Goal: Information Seeking & Learning: Compare options

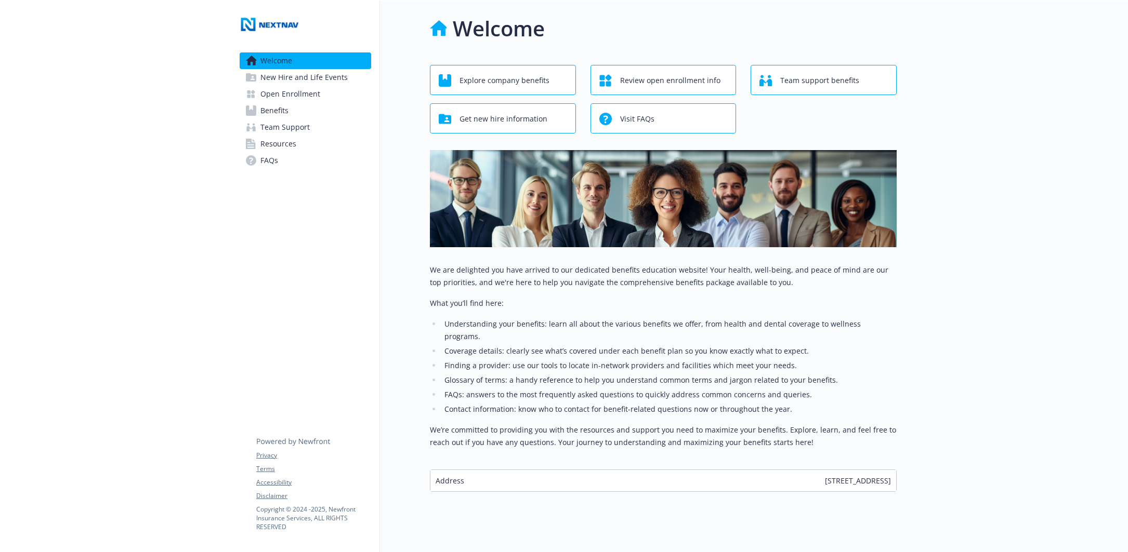
click at [532, 86] on span "Explore company benefits" at bounding box center [504, 81] width 90 height 20
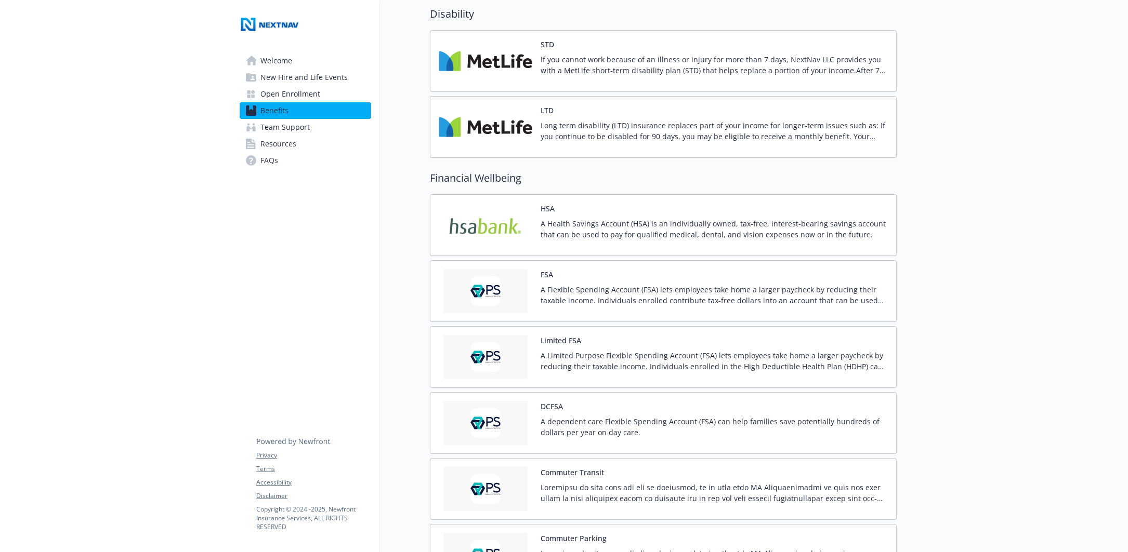
scroll to position [837, 0]
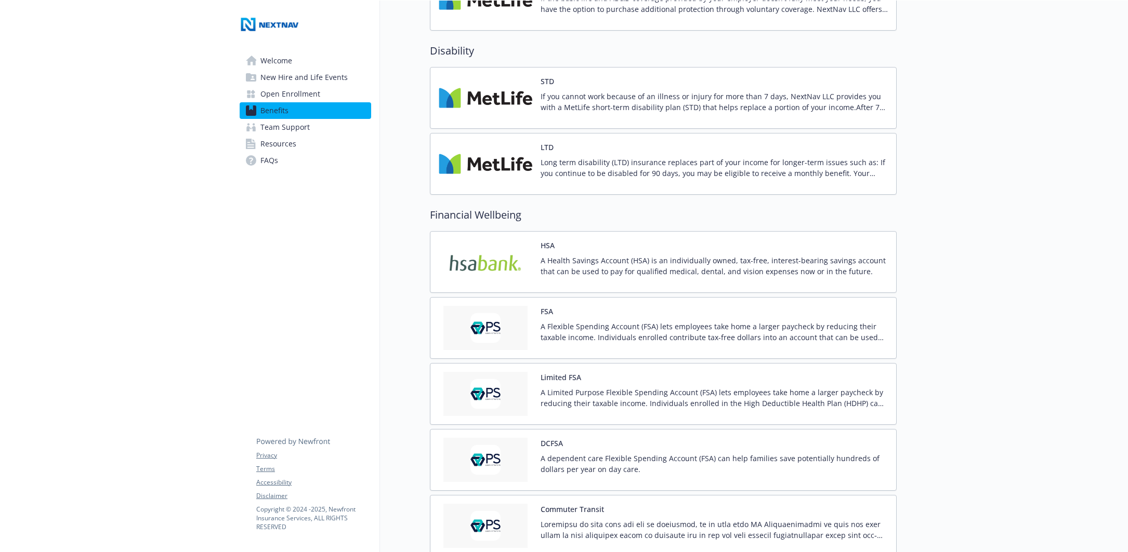
click at [523, 258] on img at bounding box center [486, 262] width 94 height 44
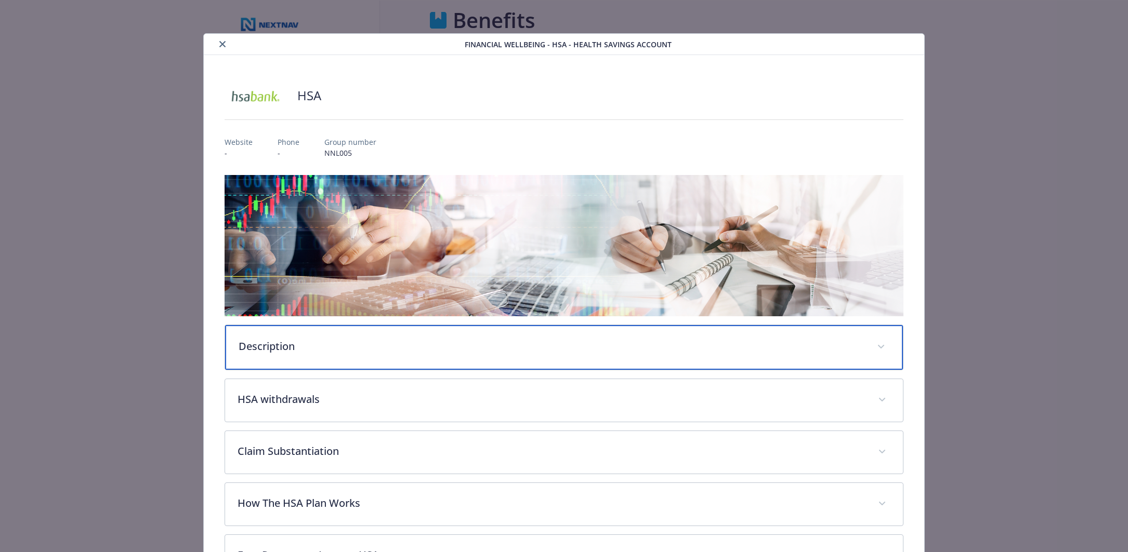
click at [511, 350] on p "Description" at bounding box center [551, 347] width 626 height 16
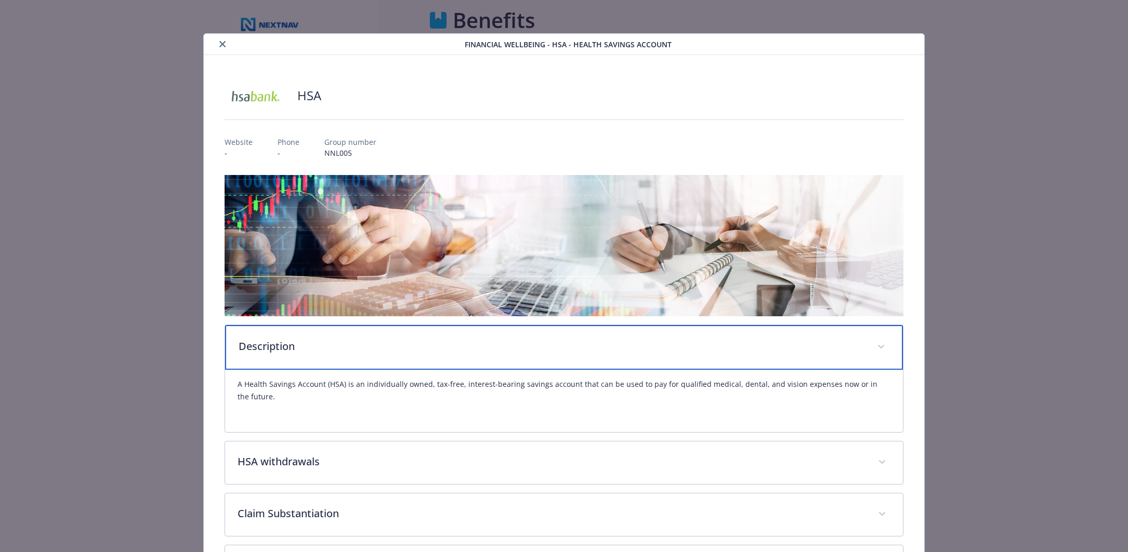
click at [511, 350] on p "Description" at bounding box center [551, 347] width 626 height 16
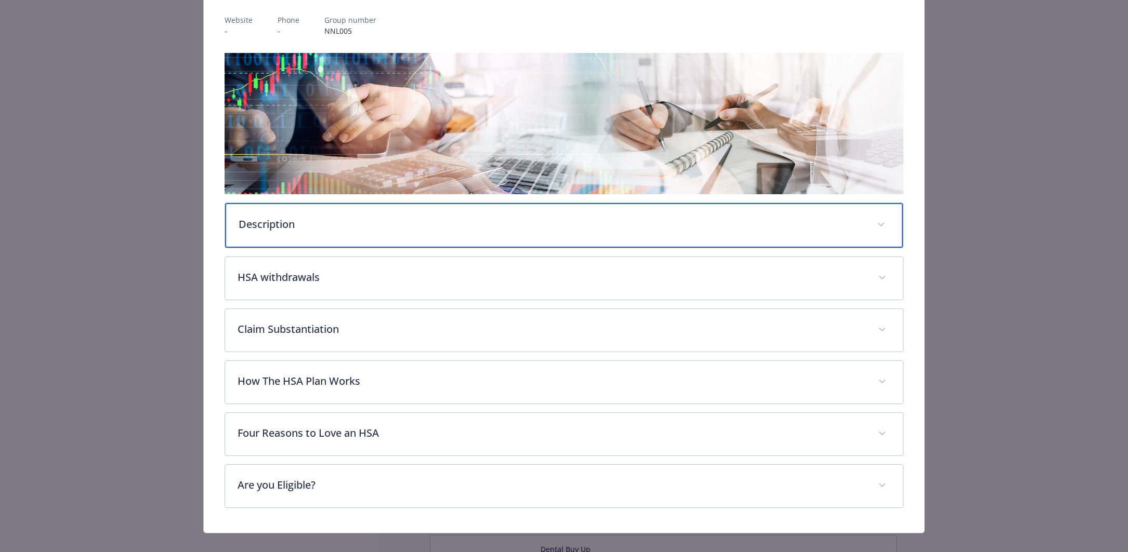
scroll to position [136, 0]
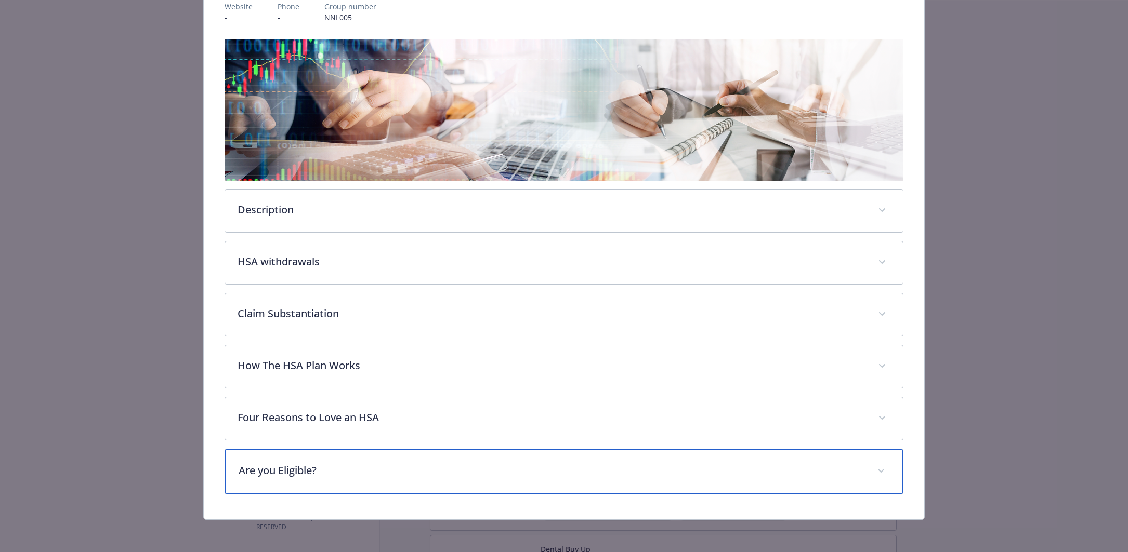
click at [463, 469] on p "Are you Eligible?" at bounding box center [551, 471] width 626 height 16
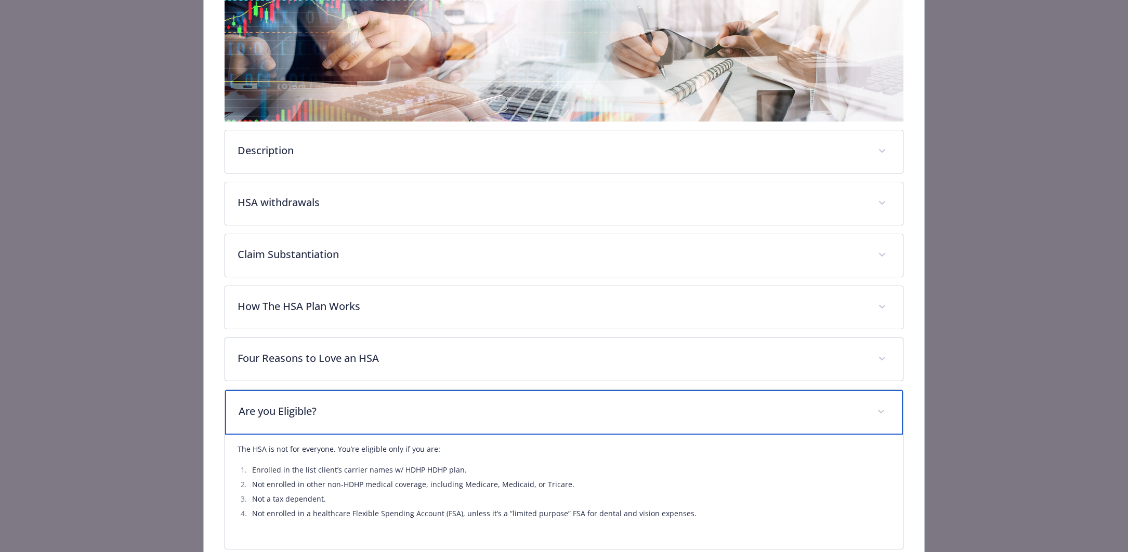
scroll to position [250, 0]
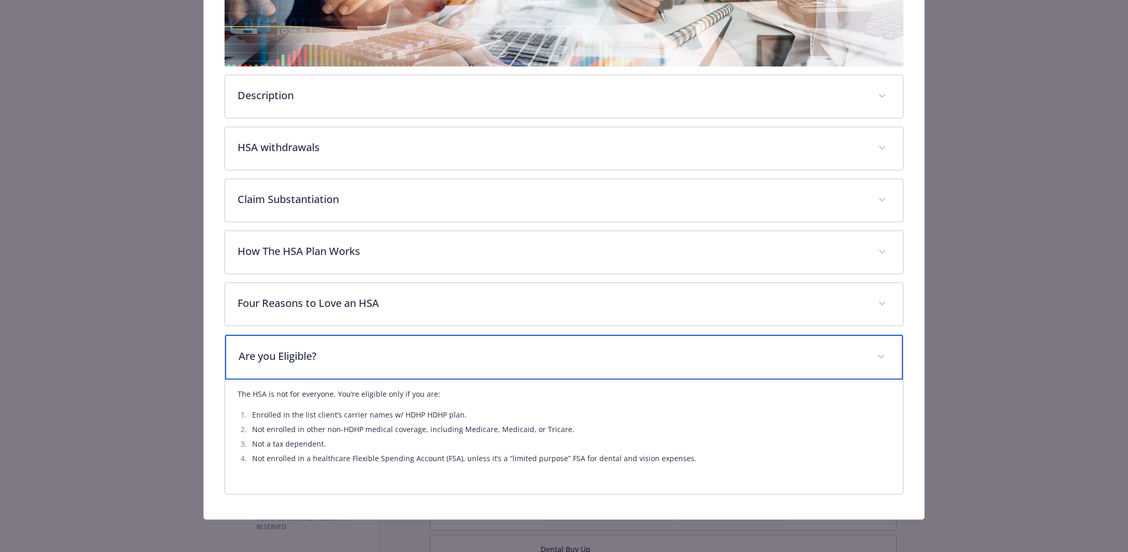
click at [877, 351] on span "details for plan Financial Wellbeing - HSA - Health Savings Account" at bounding box center [880, 357] width 17 height 17
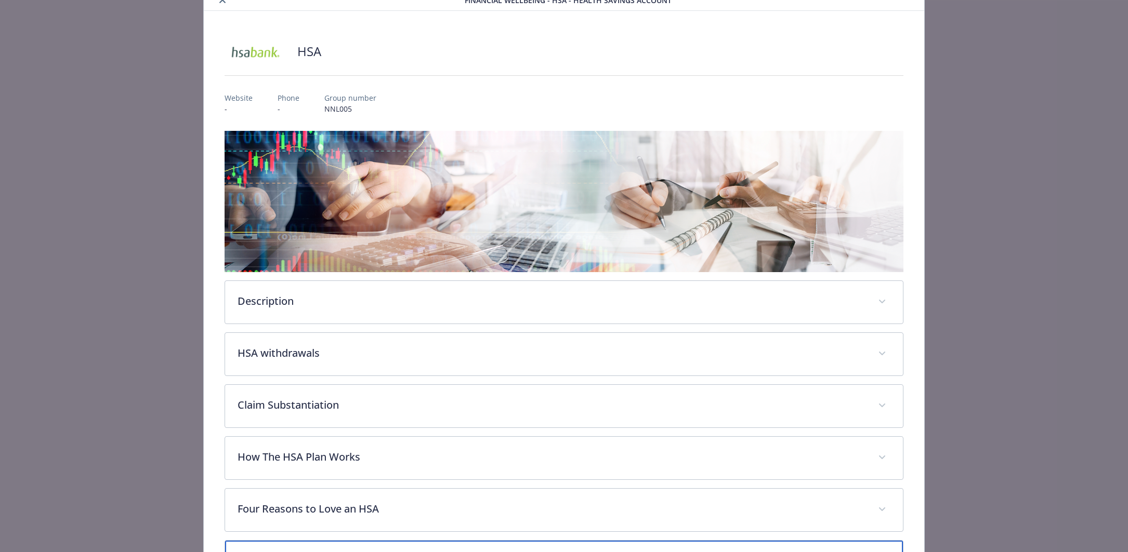
scroll to position [0, 0]
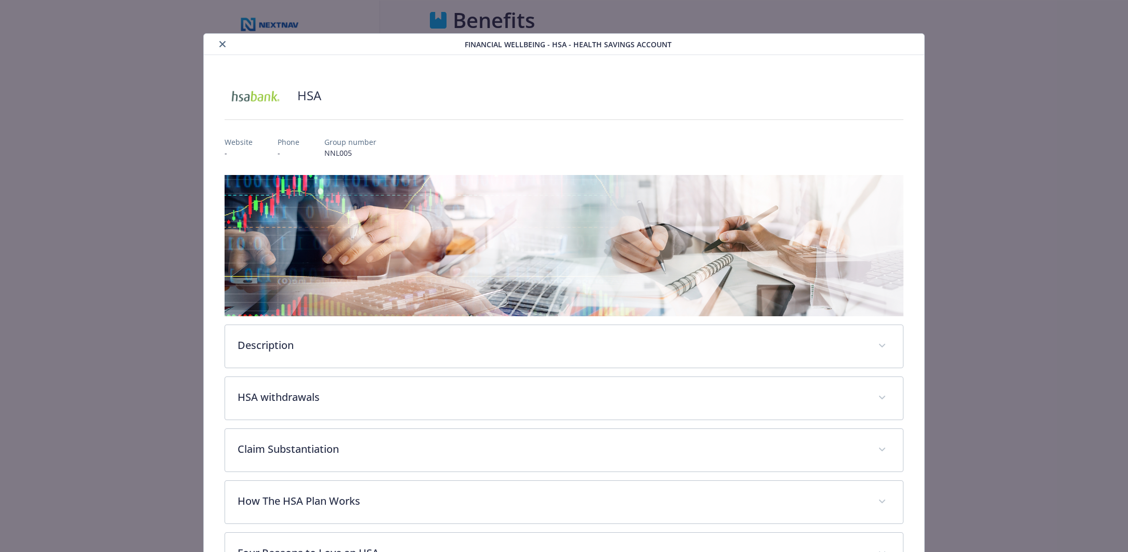
click at [224, 45] on button "close" at bounding box center [222, 44] width 12 height 12
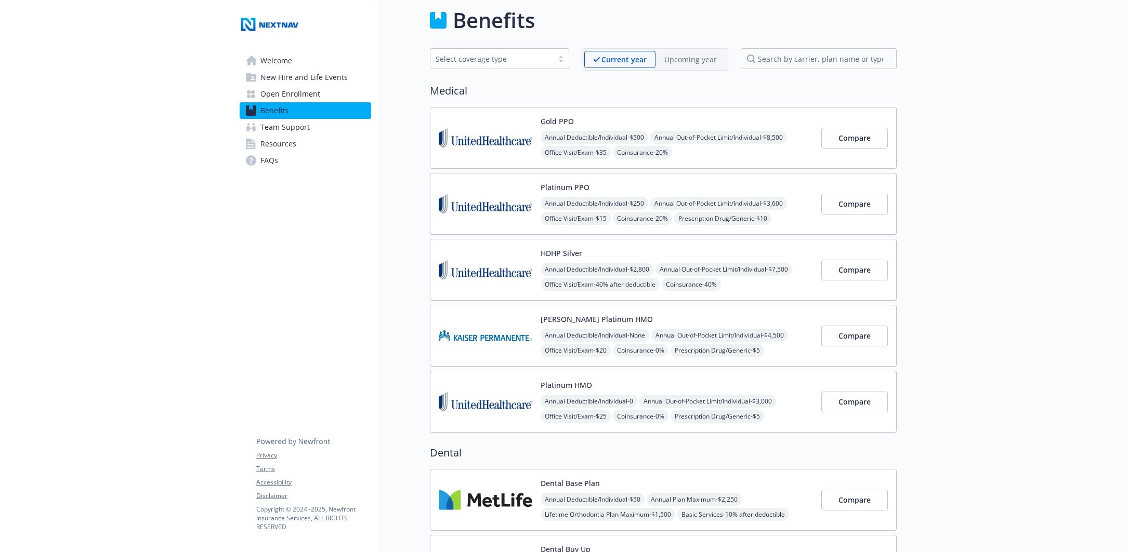
click at [839, 185] on div "Compare" at bounding box center [854, 204] width 67 height 44
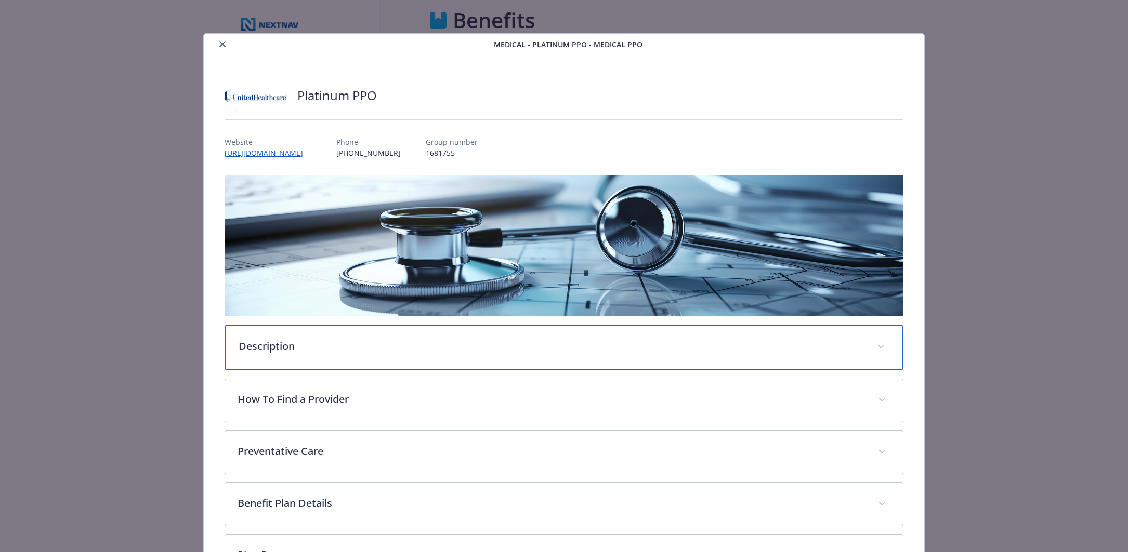
click at [539, 354] on div "Description" at bounding box center [564, 347] width 678 height 45
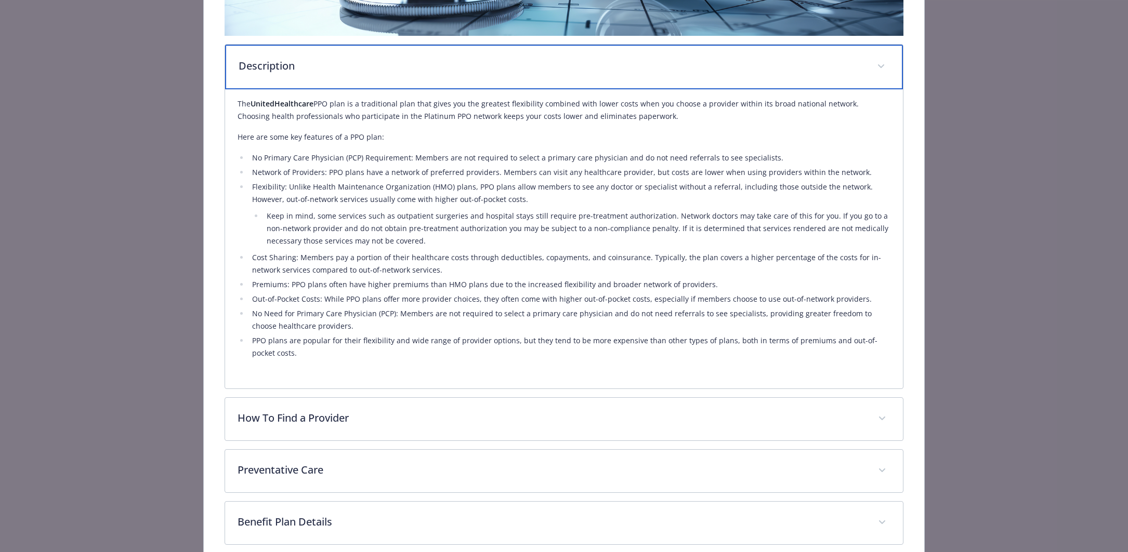
scroll to position [350, 0]
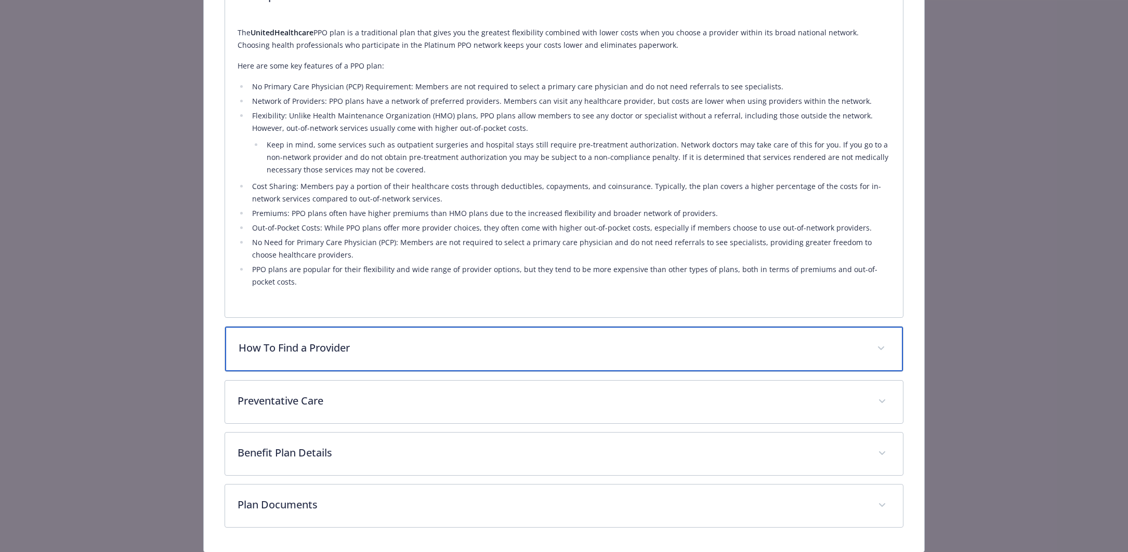
click at [542, 353] on p "How To Find a Provider" at bounding box center [551, 348] width 626 height 16
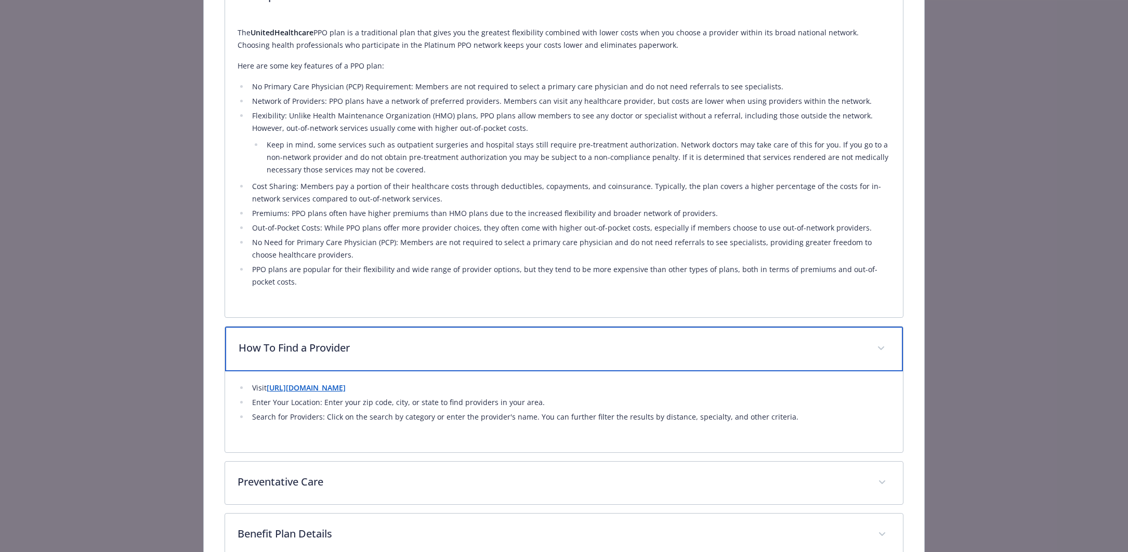
click at [543, 353] on p "How To Find a Provider" at bounding box center [551, 348] width 626 height 16
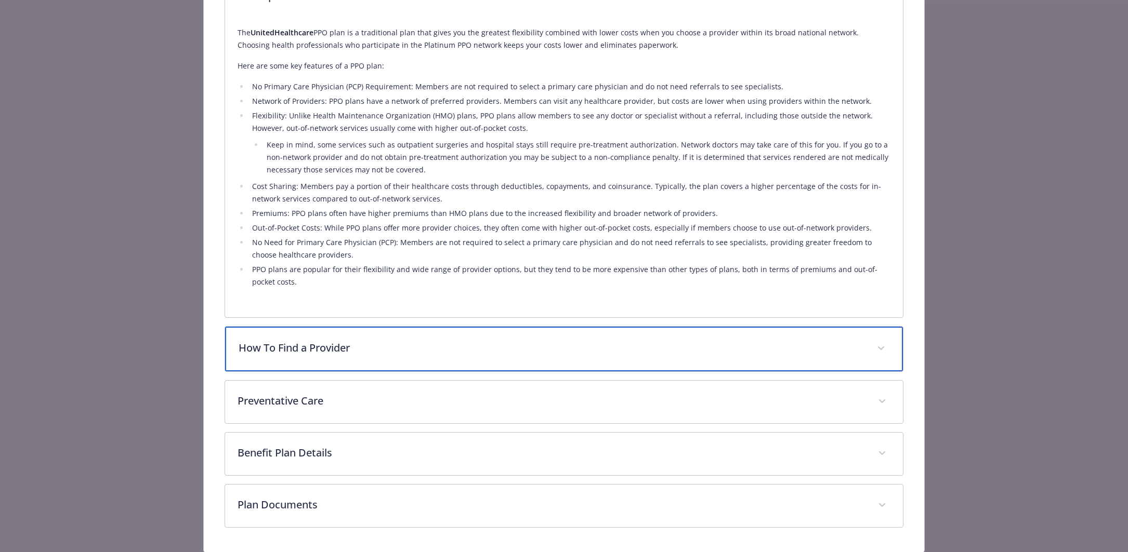
scroll to position [383, 0]
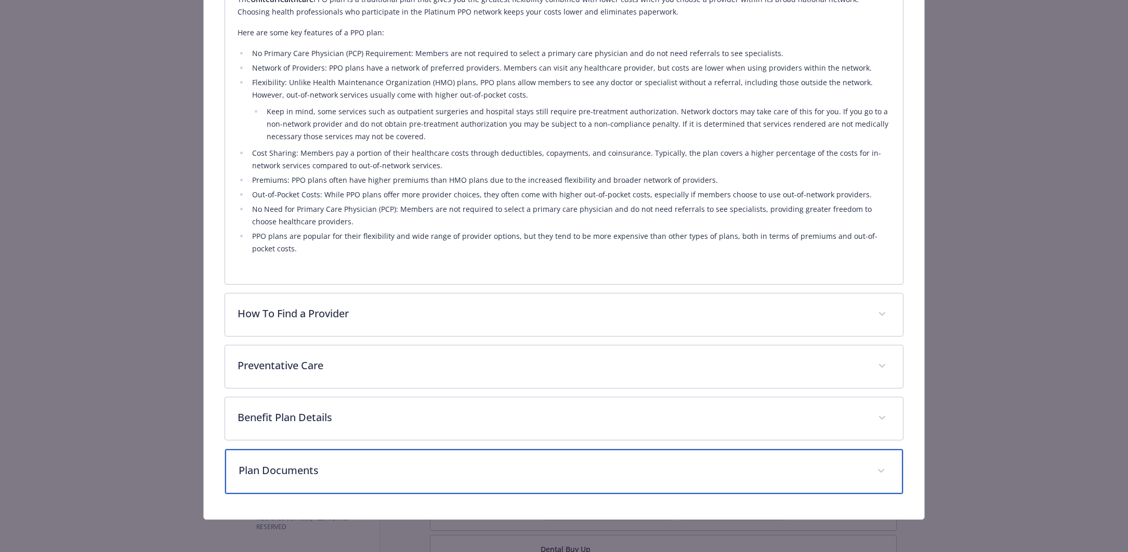
click at [566, 475] on p "Plan Documents" at bounding box center [551, 471] width 626 height 16
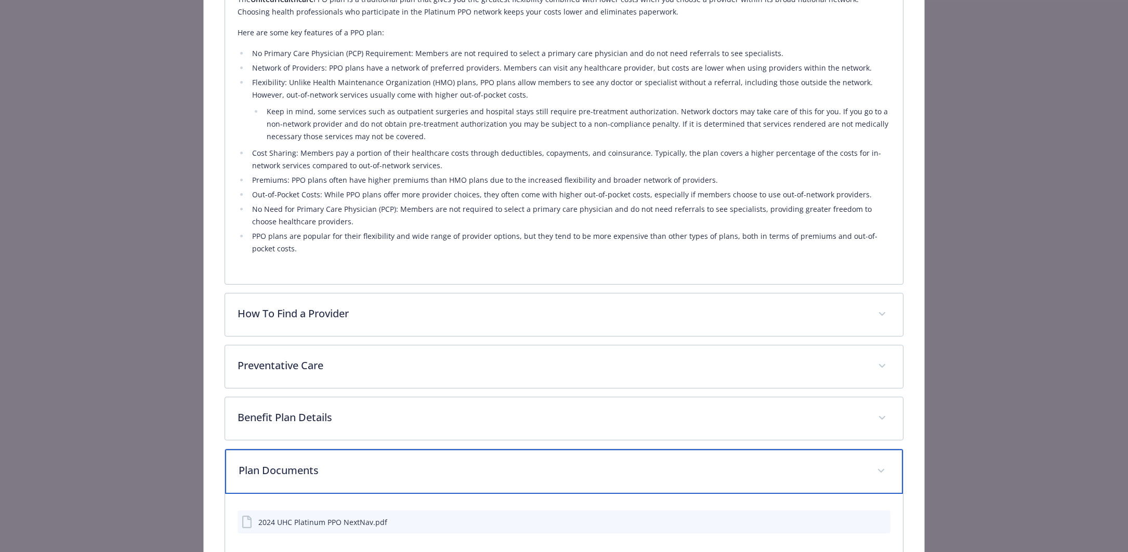
scroll to position [443, 0]
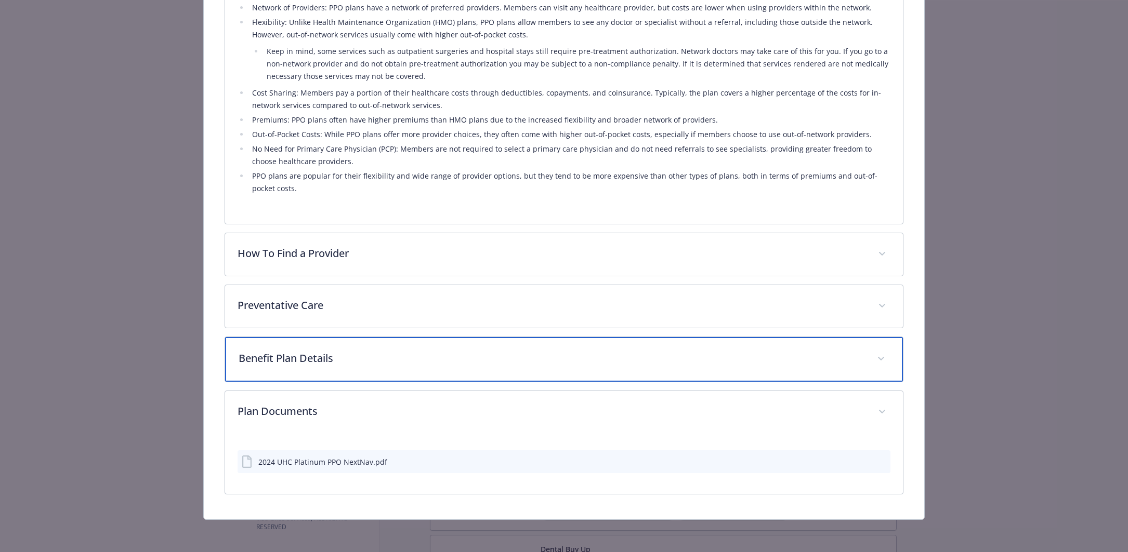
click at [574, 364] on div "Benefit Plan Details" at bounding box center [564, 359] width 678 height 45
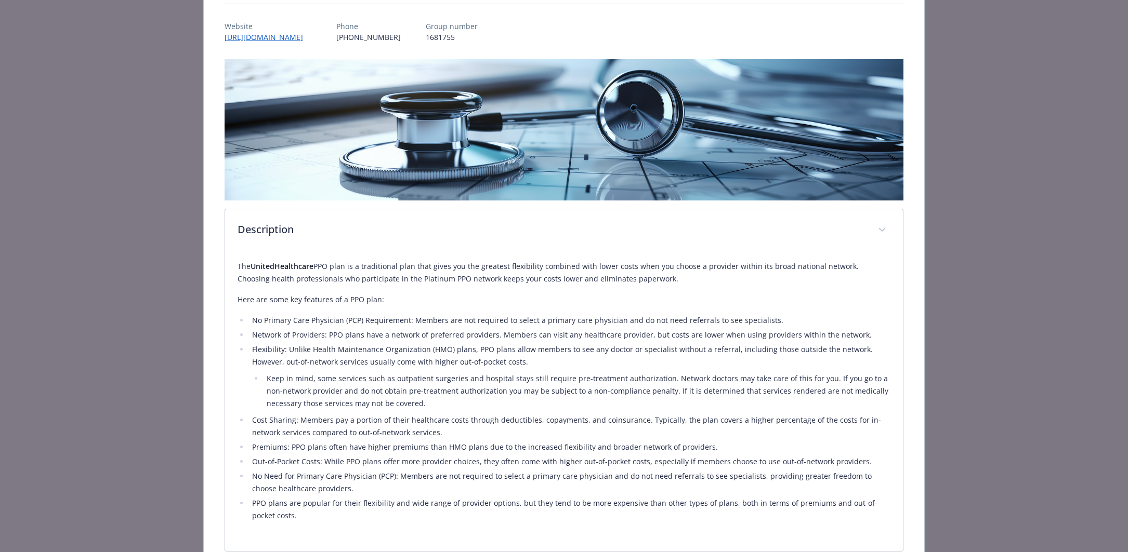
scroll to position [0, 0]
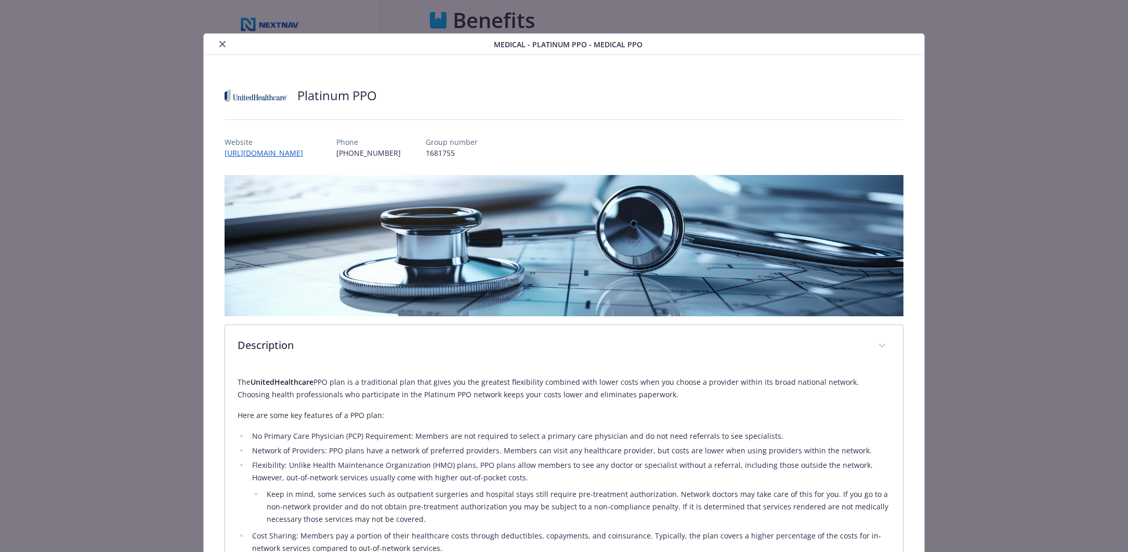
click at [222, 44] on icon "close" at bounding box center [222, 44] width 6 height 6
